Goal: Task Accomplishment & Management: Use online tool/utility

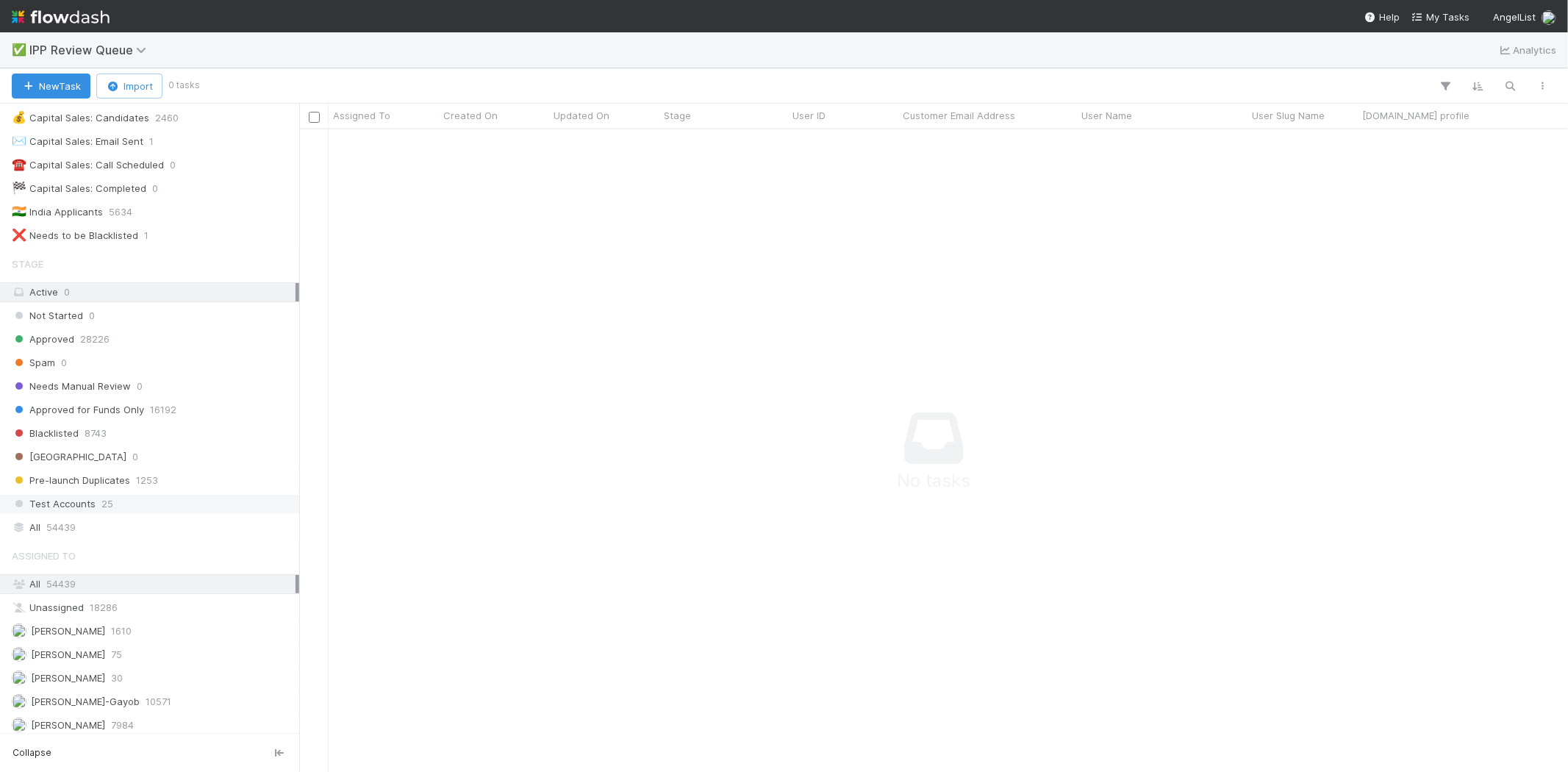
scroll to position [113, 0]
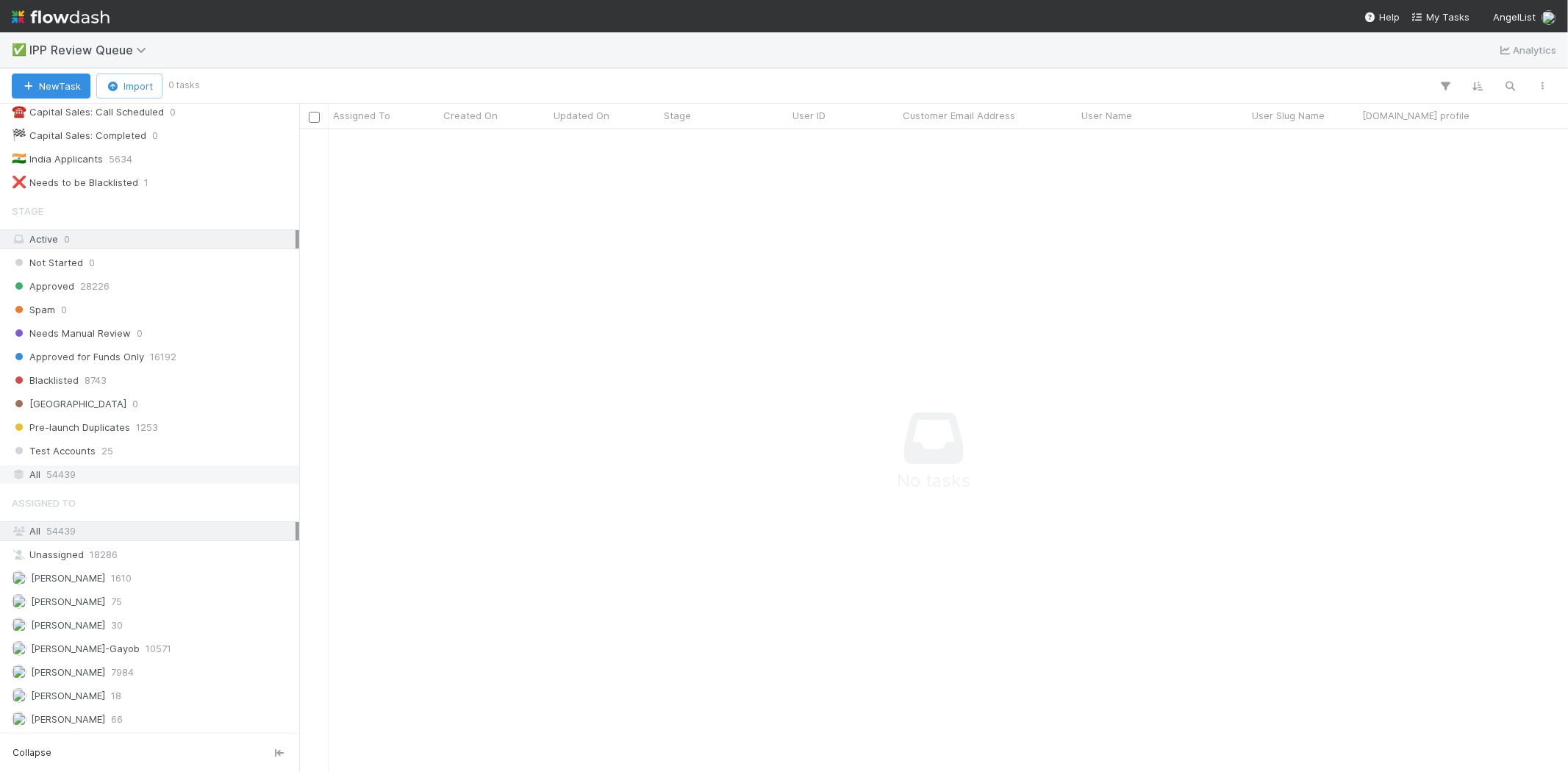
click at [53, 468] on span "54439" at bounding box center [61, 475] width 30 height 19
click at [1510, 88] on icon "button" at bounding box center [1511, 86] width 15 height 13
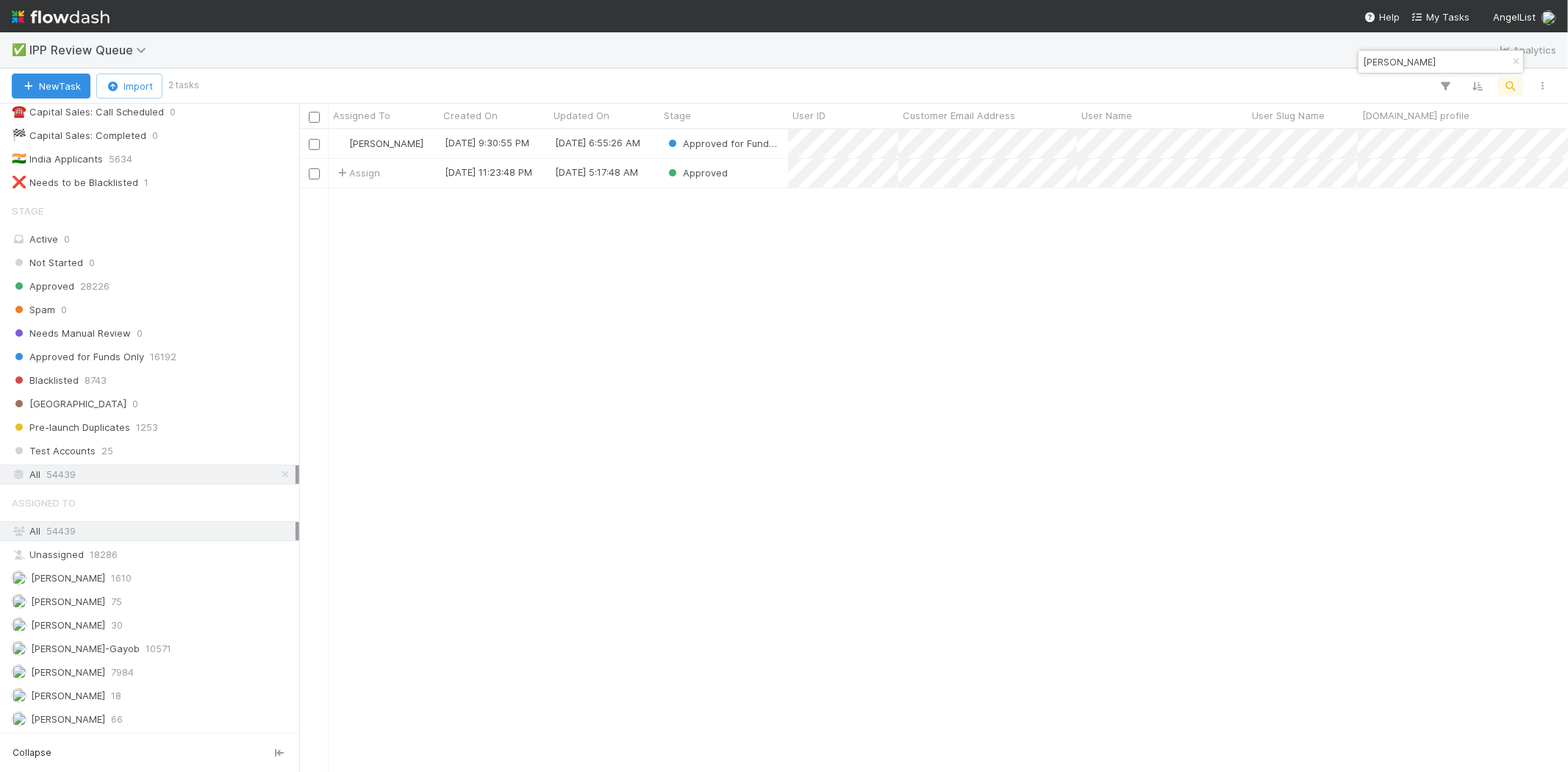
scroll to position [630, 1256]
type input "[PERSON_NAME]"
click at [818, 306] on div "[PERSON_NAME] VI [DATE] 9:30:55 PM [DATE] 6:55:26 AM Approved for Funds Only As…" at bounding box center [933, 450] width 1269 height 641
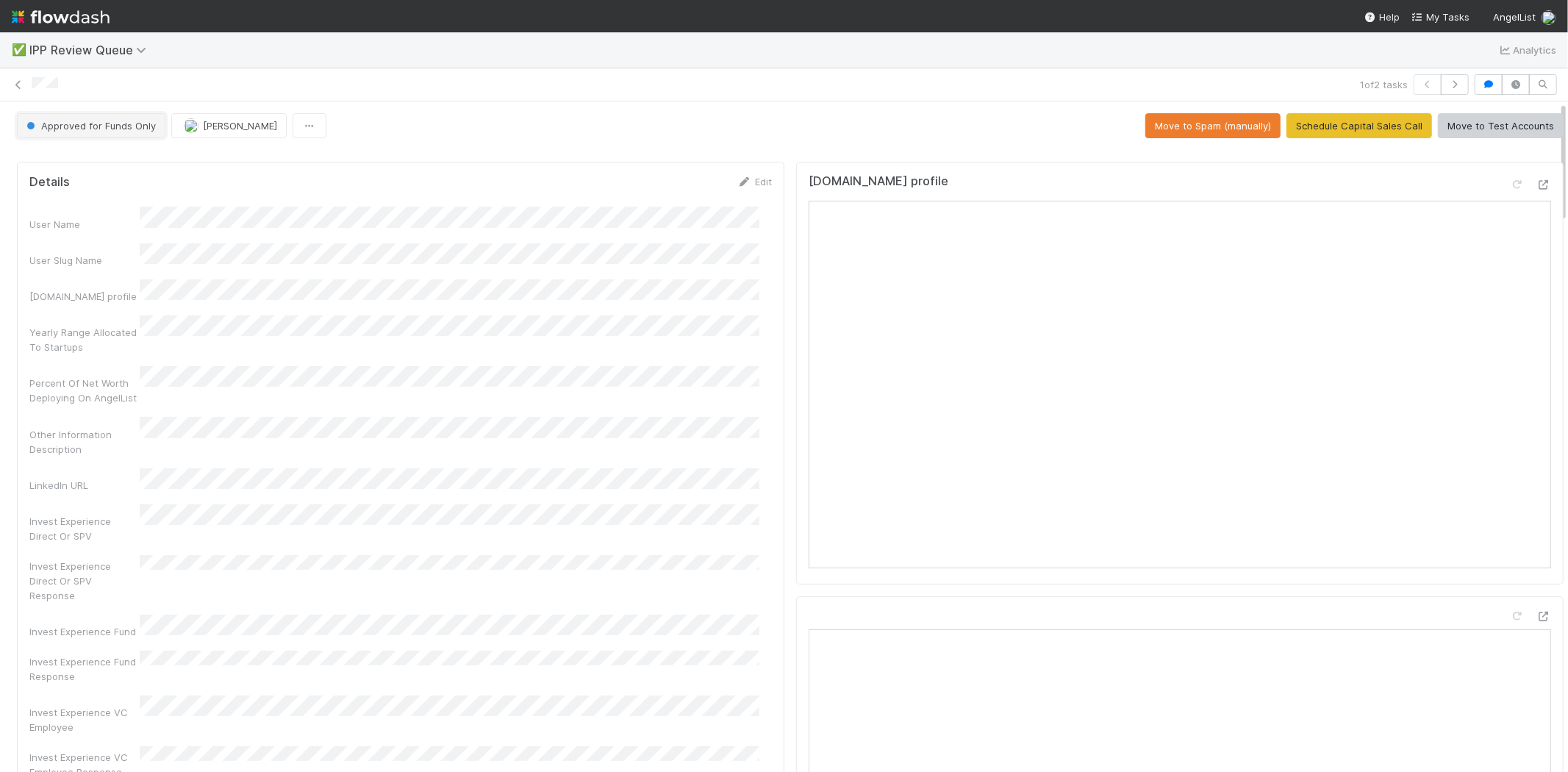
click at [122, 130] on span "Approved for Funds Only" at bounding box center [89, 125] width 133 height 12
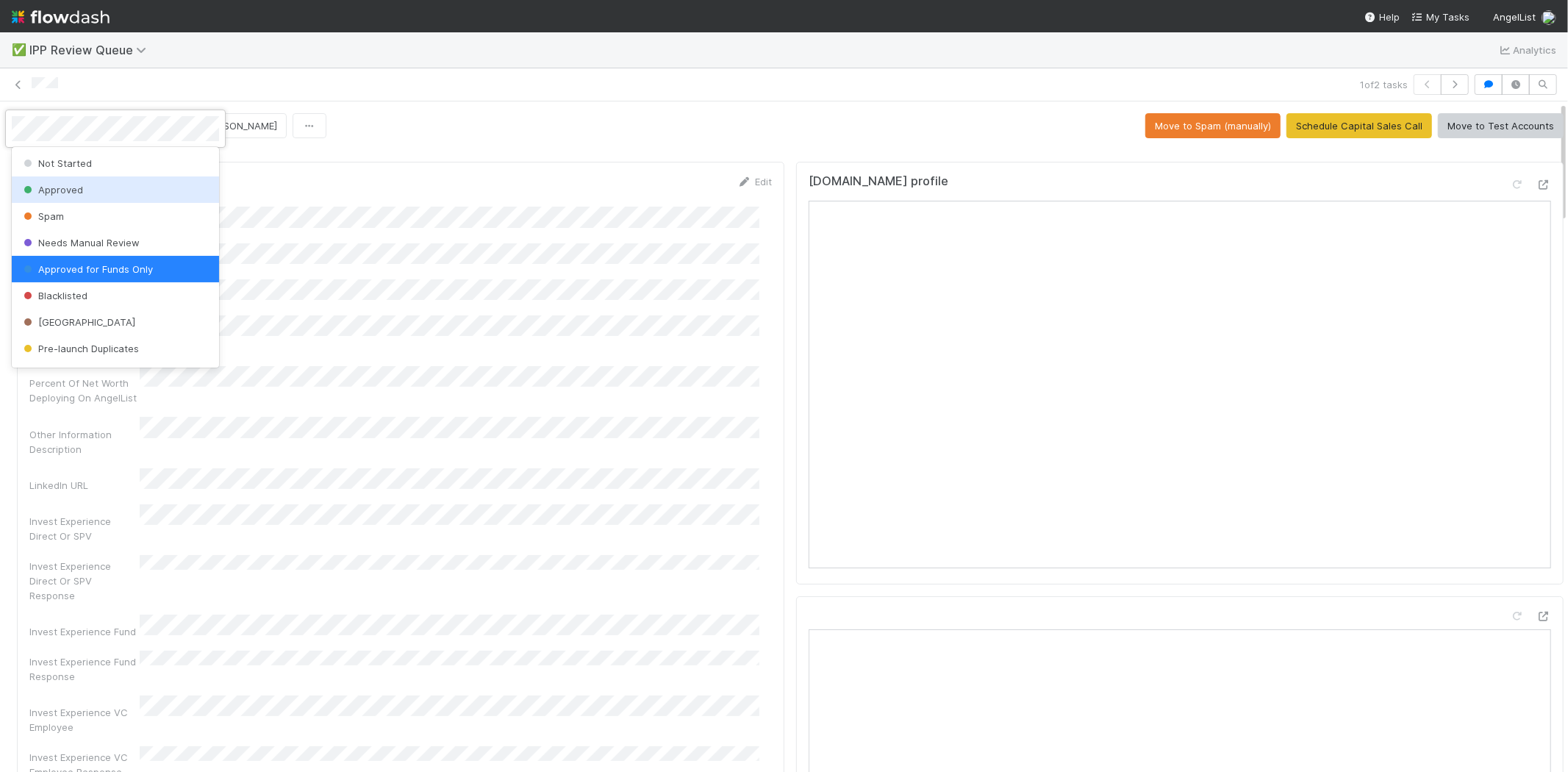
click at [101, 190] on div "Approved" at bounding box center [116, 189] width 208 height 27
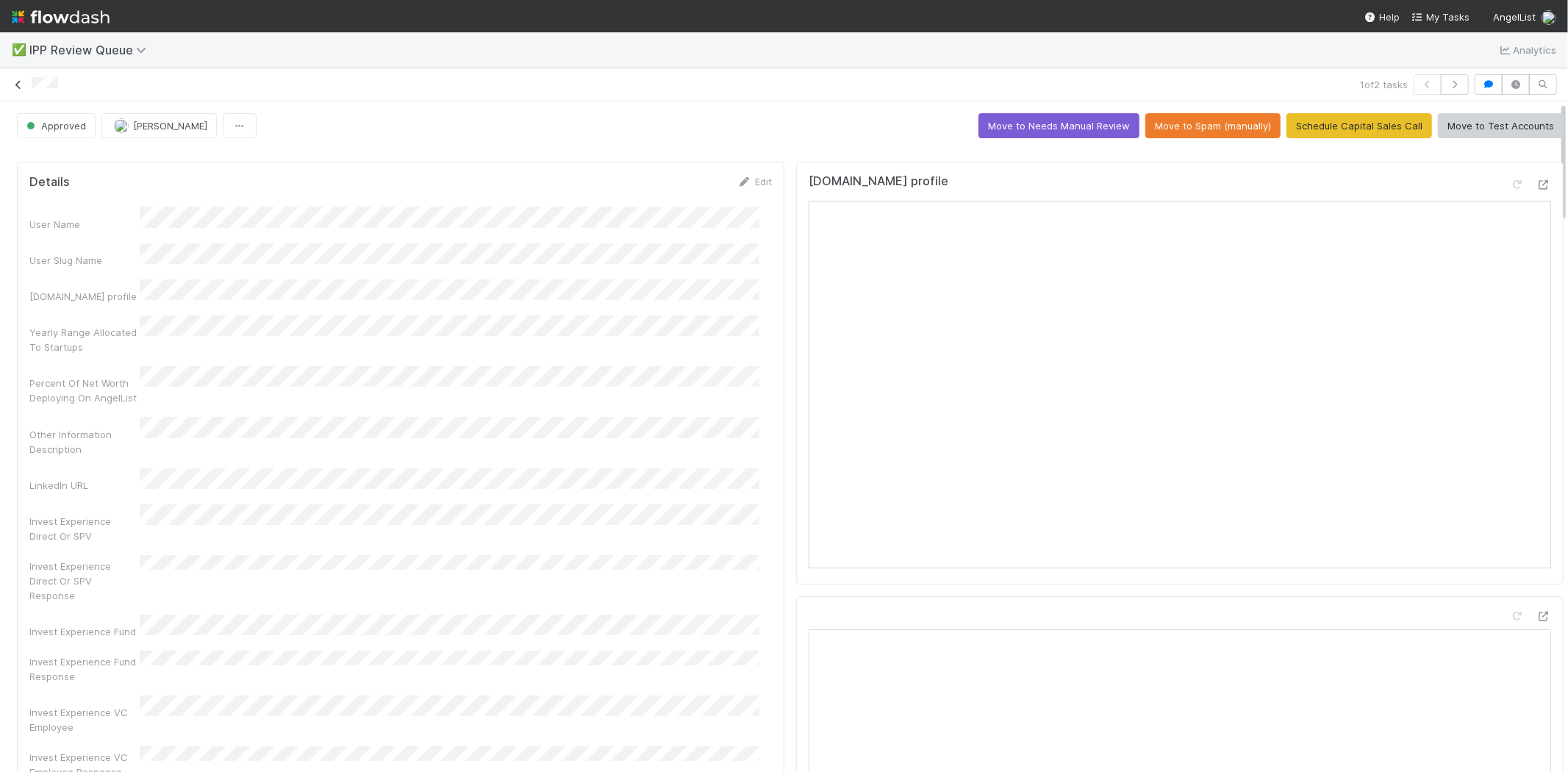
click at [15, 85] on icon at bounding box center [19, 84] width 15 height 9
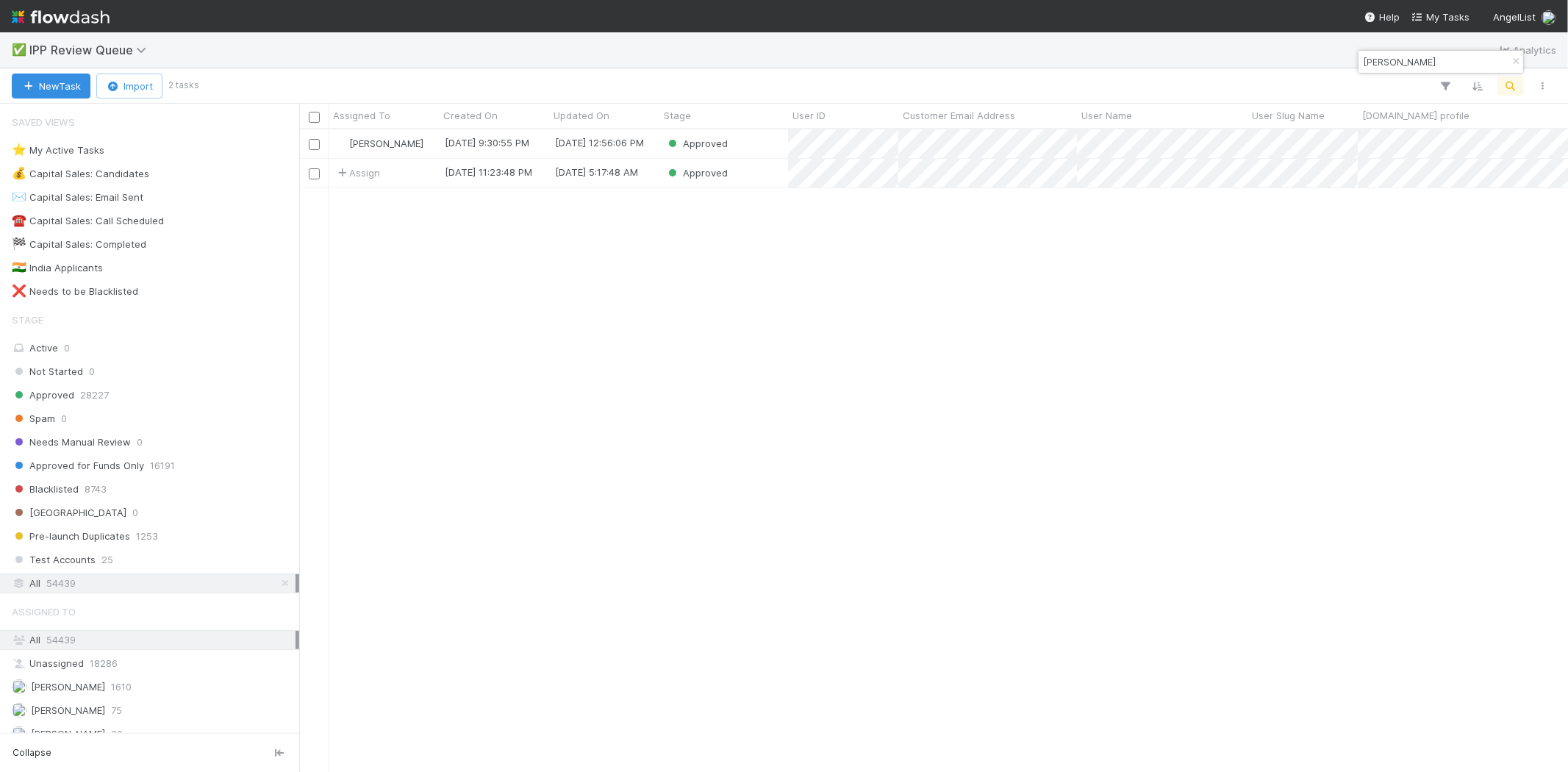
scroll to position [630, 1256]
click at [566, 294] on div "[PERSON_NAME] VI [DATE] 9:30:55 PM [DATE] 12:56:06 PM Approved Assign [DATE] 11…" at bounding box center [933, 450] width 1269 height 641
click at [574, 289] on div "[PERSON_NAME] VI [DATE] 9:30:55 PM [DATE] 12:56:06 PM Approved Assign [DATE] 11…" at bounding box center [933, 450] width 1269 height 641
click at [1389, 58] on input "[PERSON_NAME]" at bounding box center [1434, 61] width 147 height 18
click at [1387, 55] on input "[PERSON_NAME]" at bounding box center [1434, 61] width 147 height 18
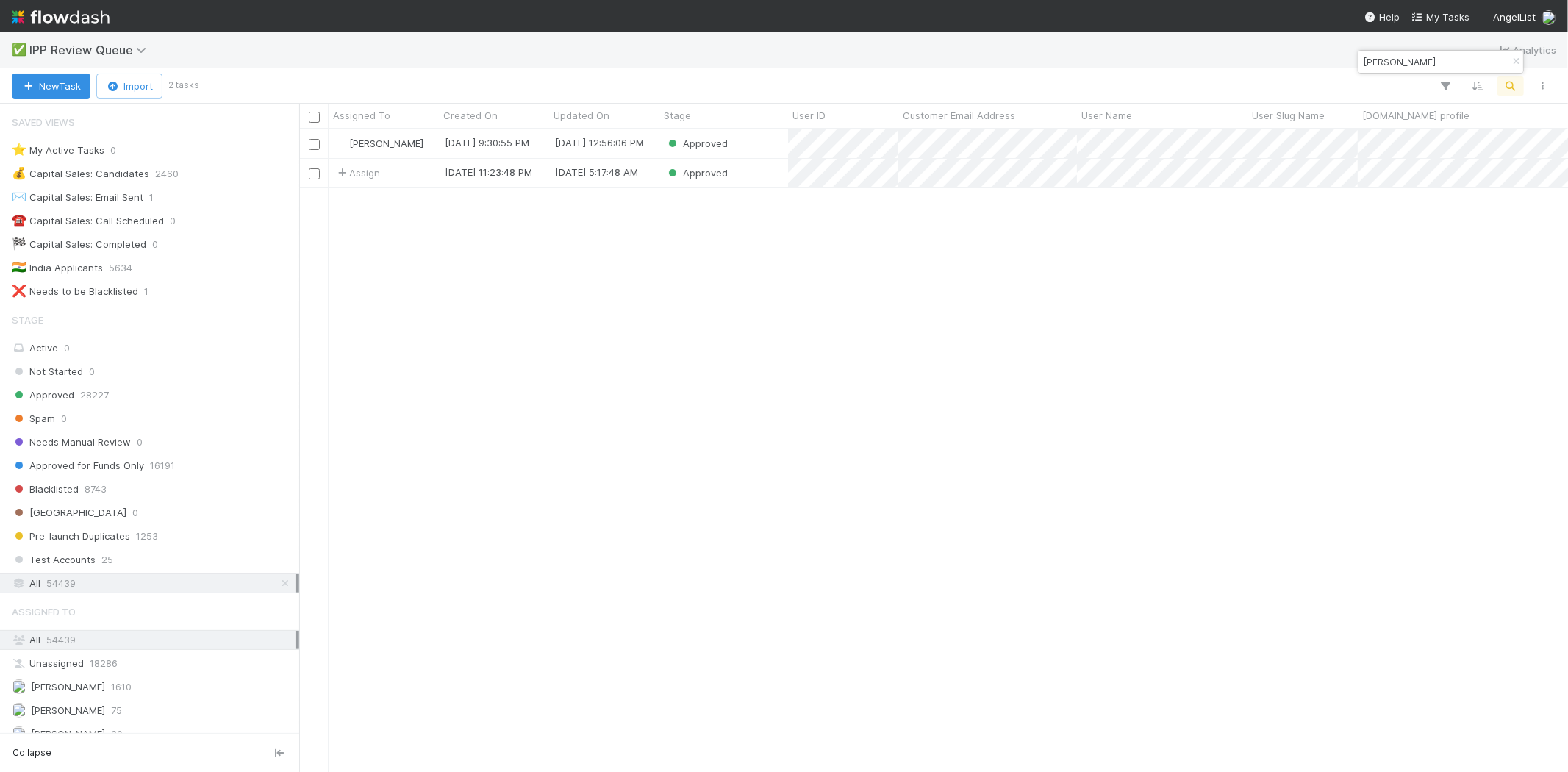
click at [1387, 55] on input "[PERSON_NAME]" at bounding box center [1434, 61] width 147 height 18
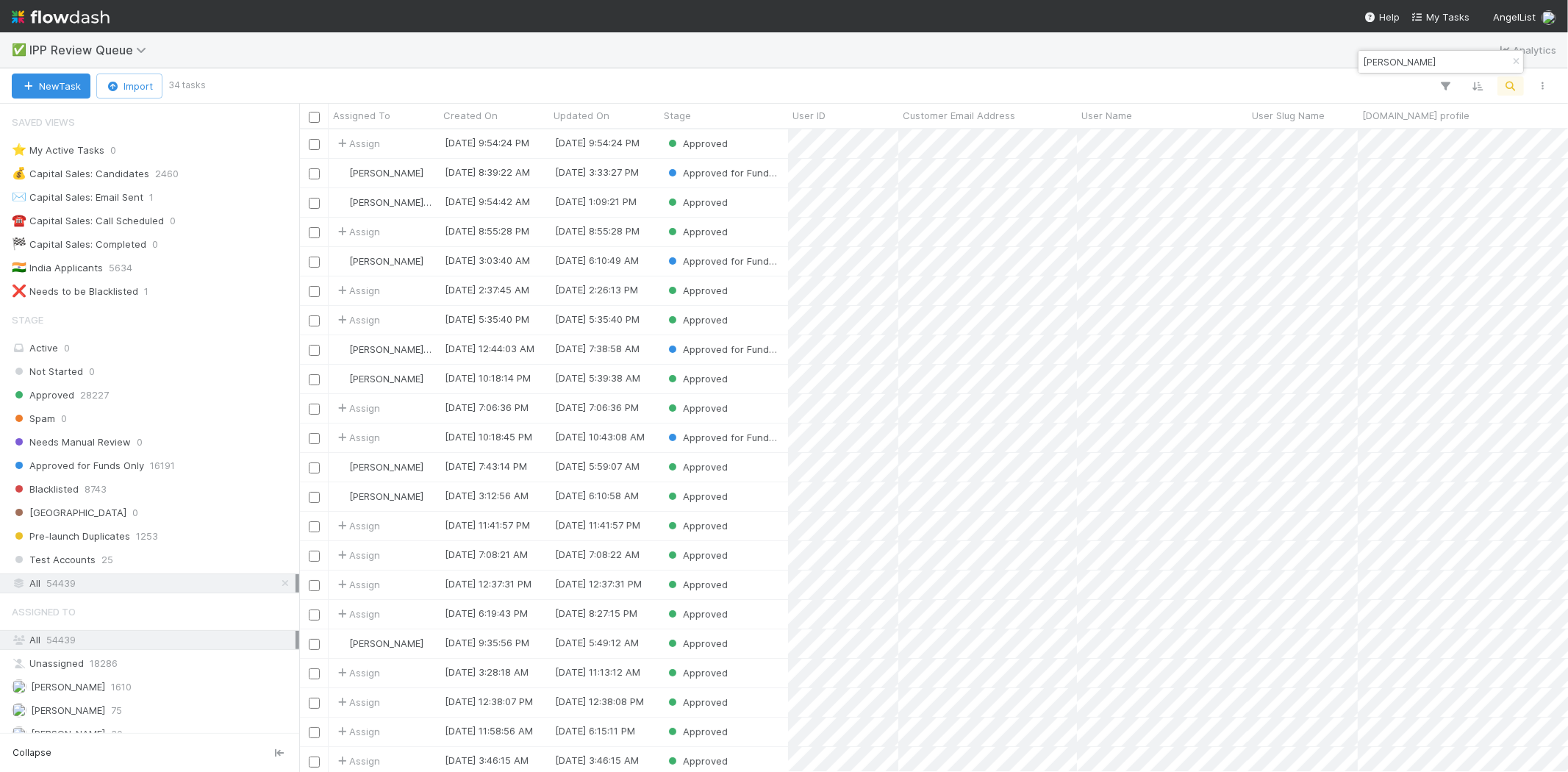
scroll to position [12, 12]
click at [1411, 62] on input "[PERSON_NAME]" at bounding box center [1434, 61] width 147 height 18
paste input "[PERSON_NAME]"
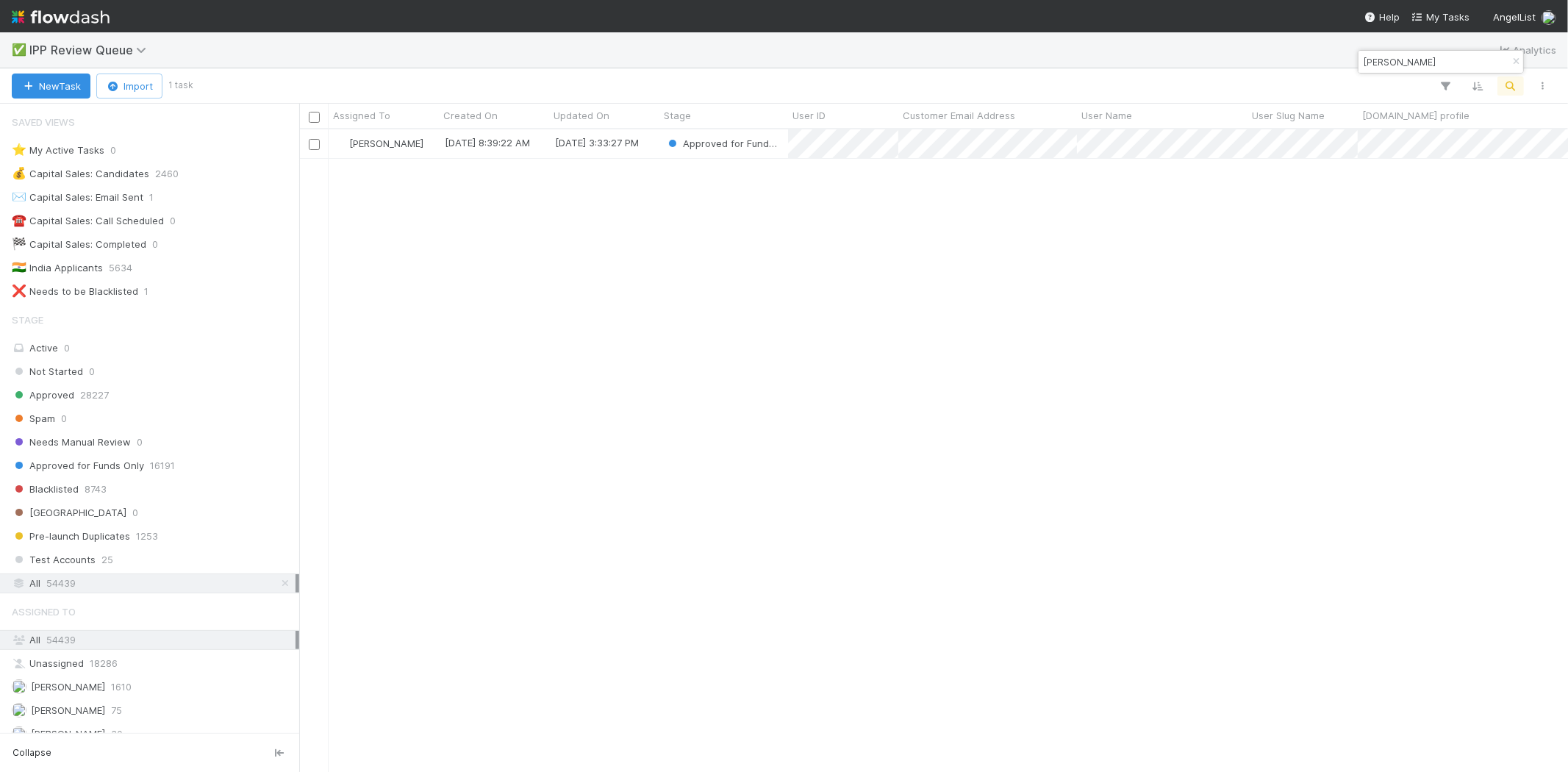
type input "[PERSON_NAME]"
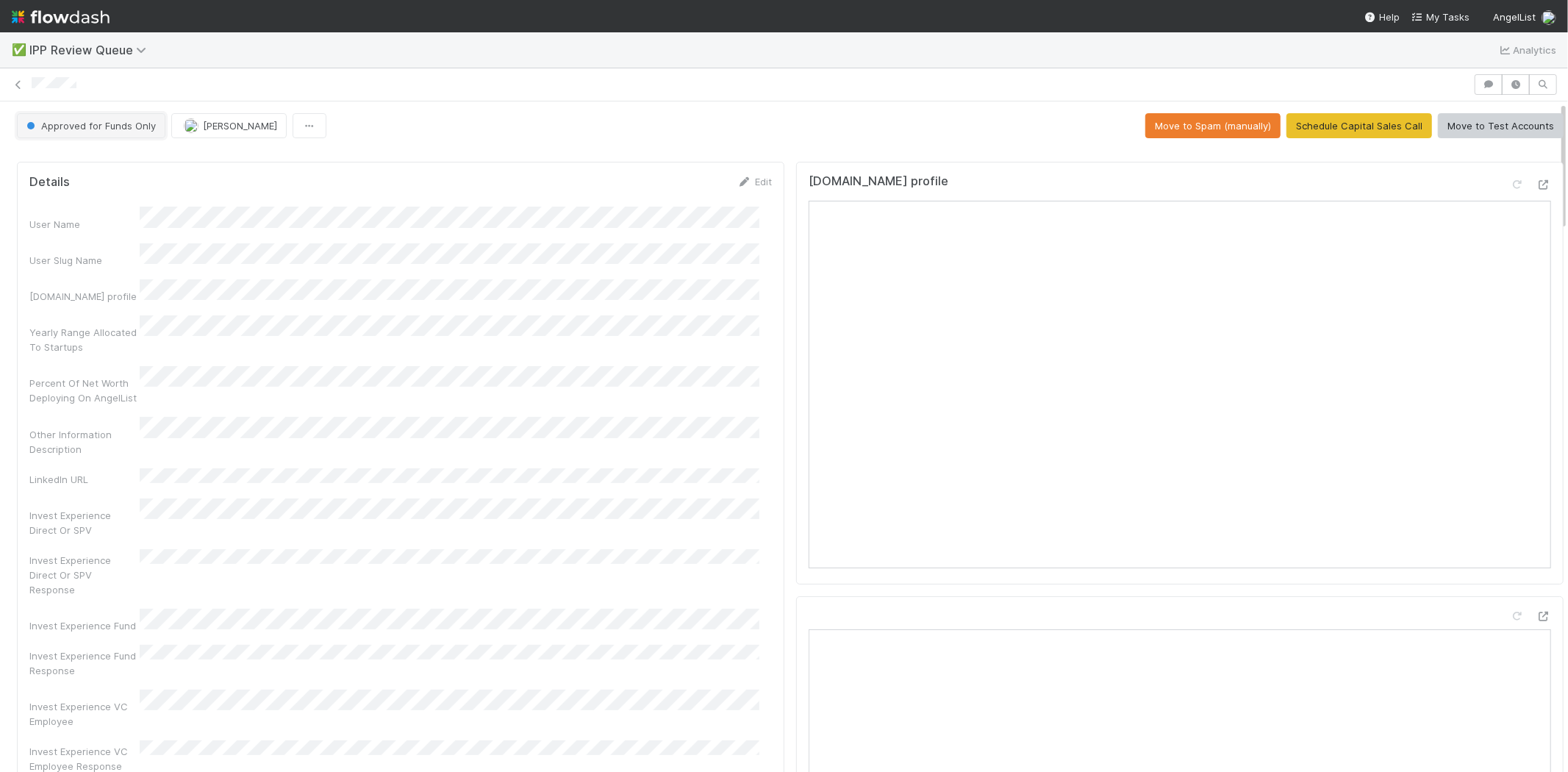
click at [97, 126] on span "Approved for Funds Only" at bounding box center [89, 125] width 133 height 12
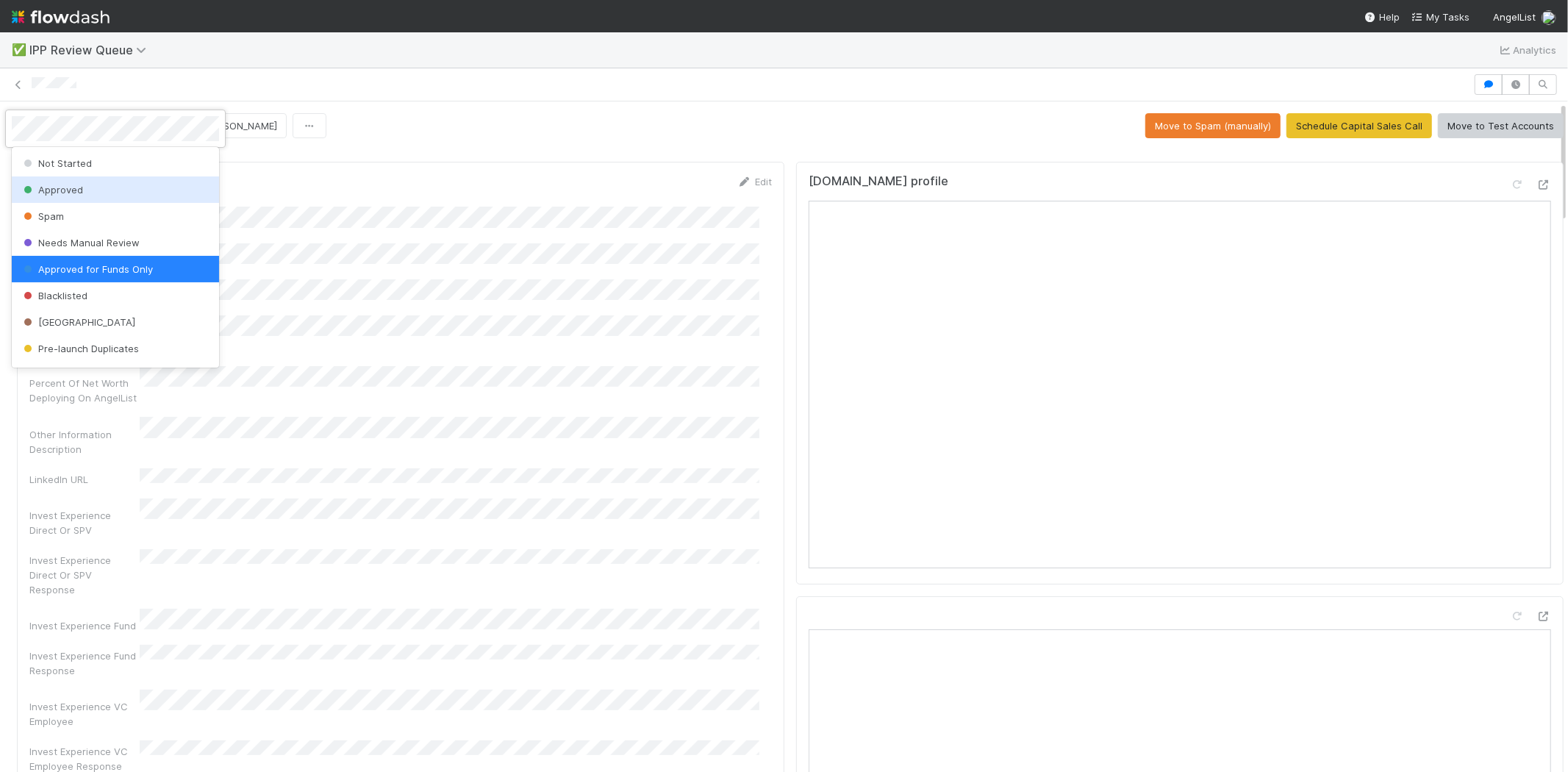
click at [82, 192] on div "Approved" at bounding box center [116, 189] width 208 height 27
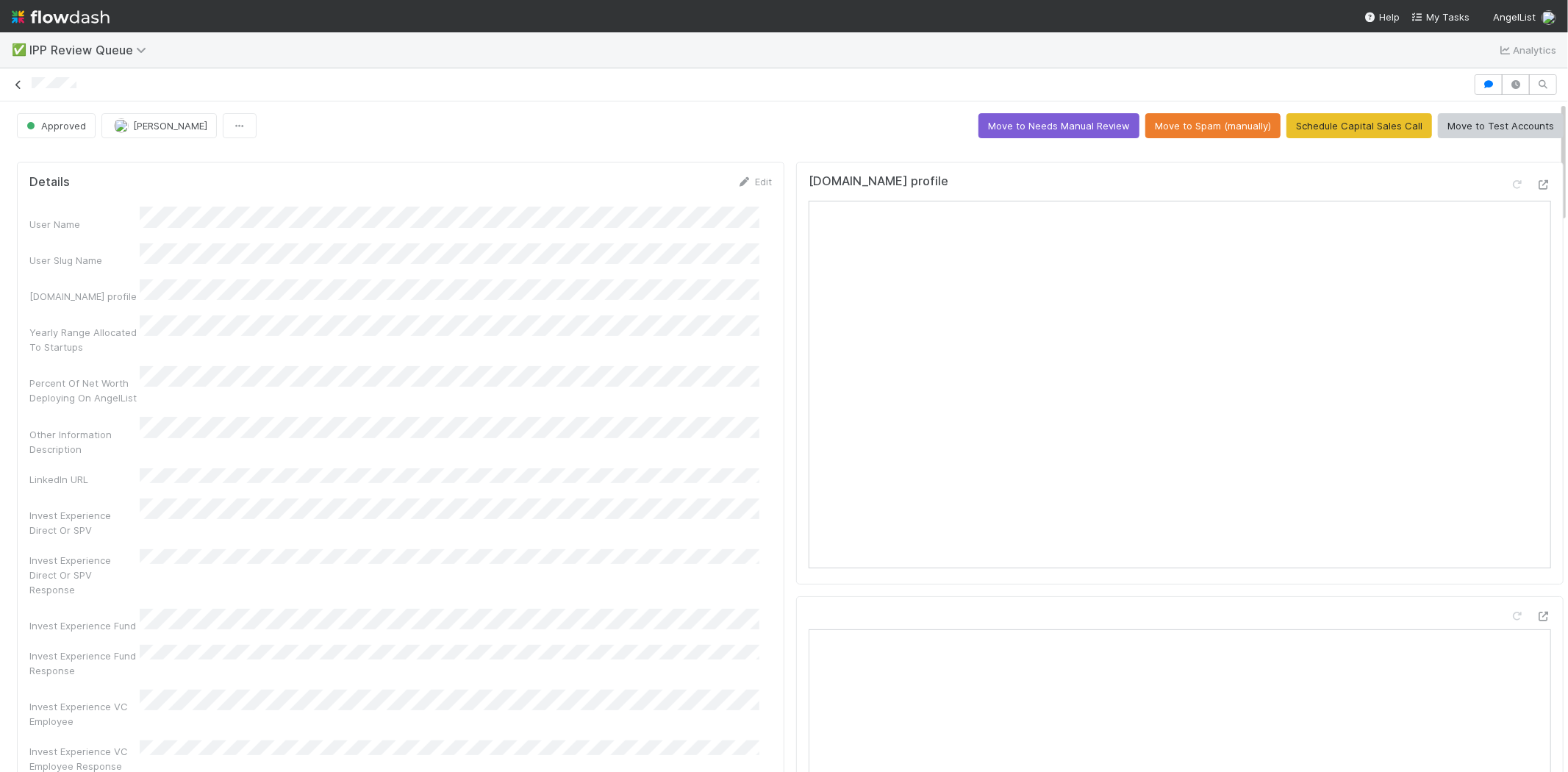
click at [19, 83] on icon at bounding box center [19, 84] width 15 height 9
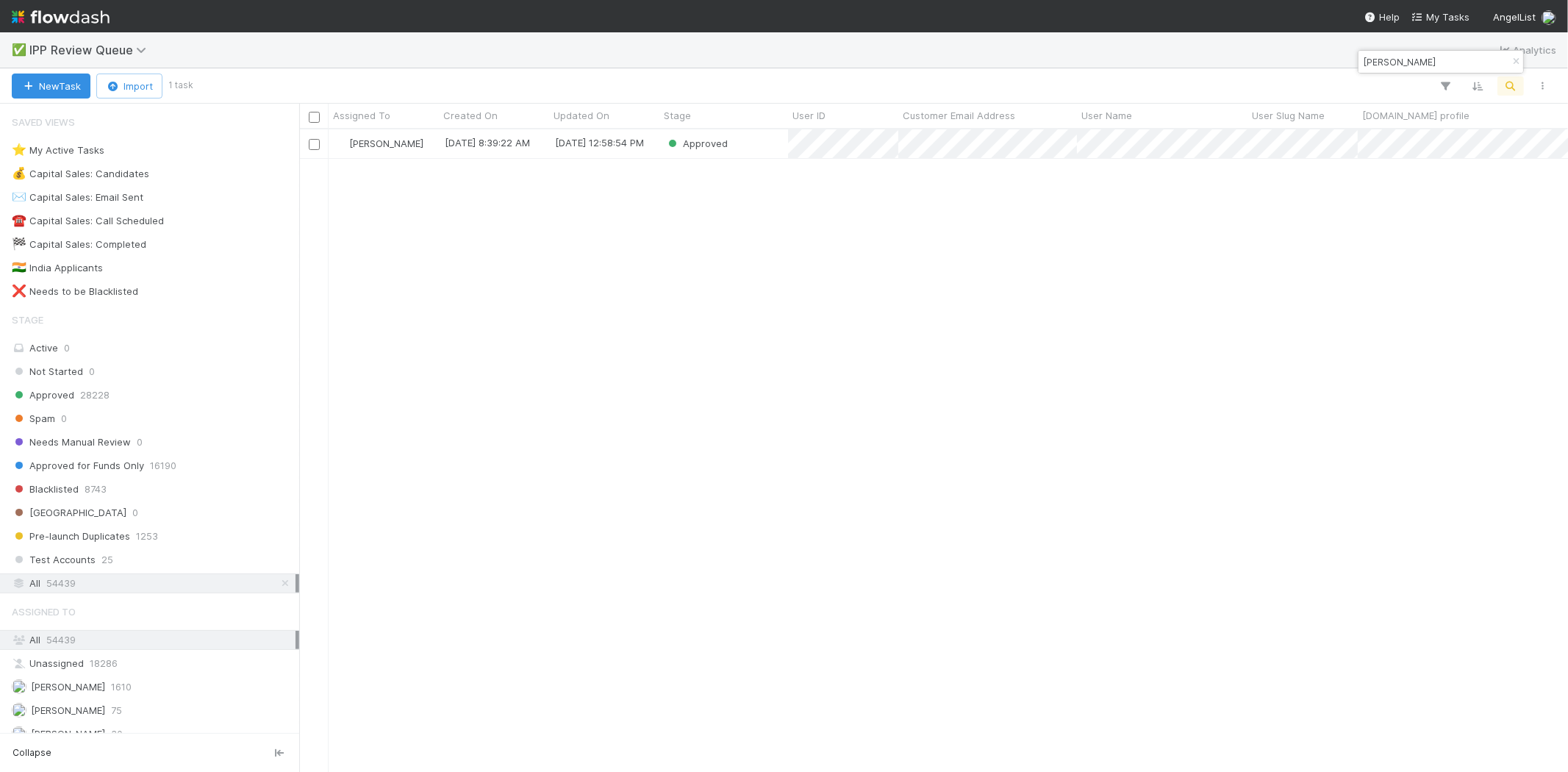
scroll to position [630, 1256]
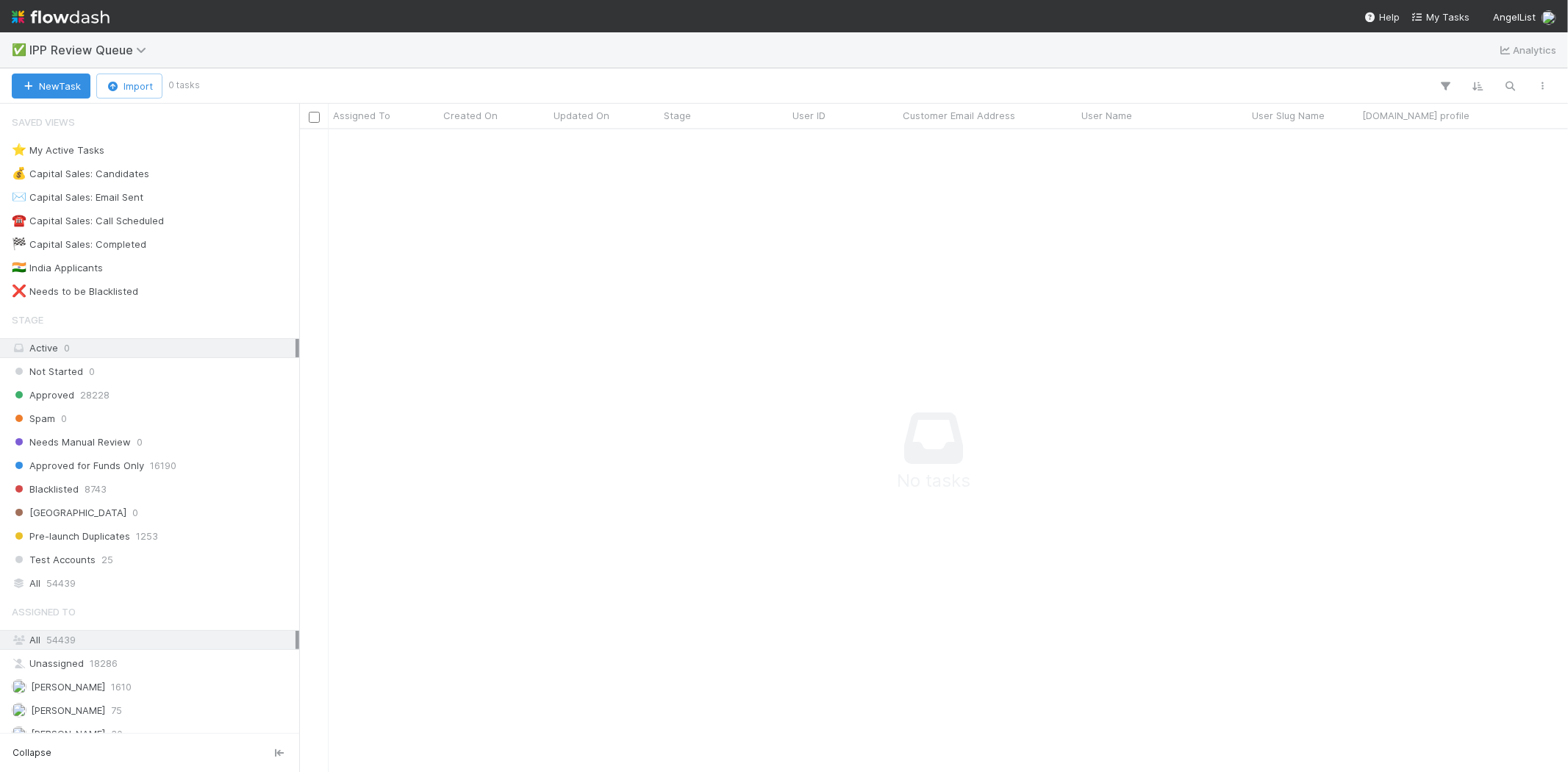
scroll to position [12, 12]
drag, startPoint x: 617, startPoint y: 221, endPoint x: 626, endPoint y: 178, distance: 43.9
